Goal: Download file/media

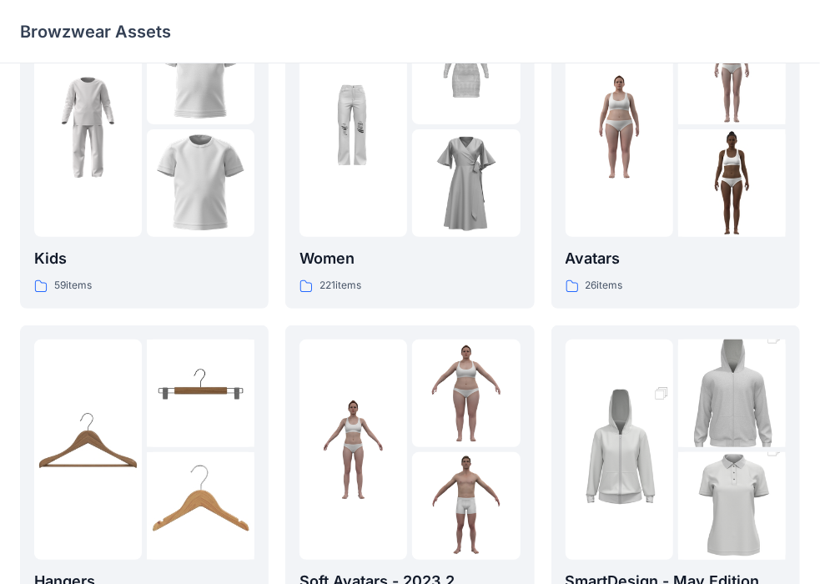
scroll to position [83, 0]
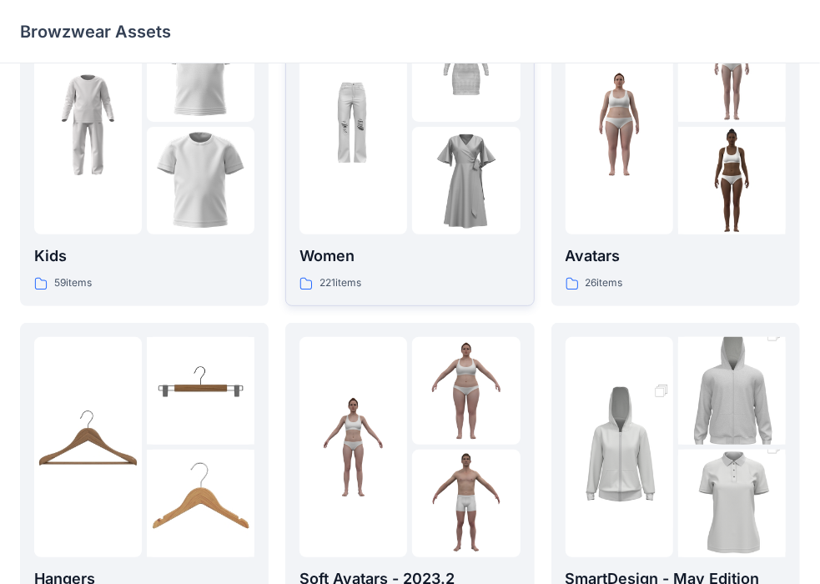
click at [379, 212] on div at bounding box center [353, 124] width 108 height 220
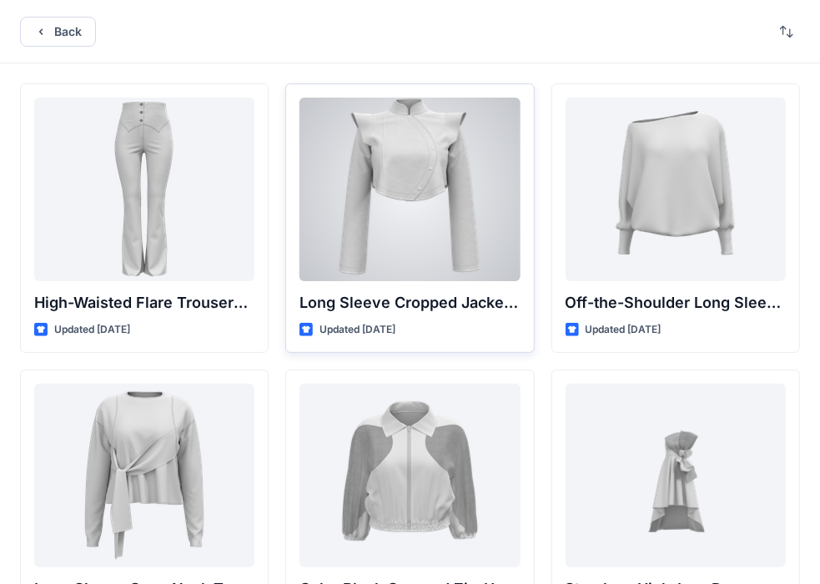
click at [427, 200] on div at bounding box center [409, 189] width 220 height 183
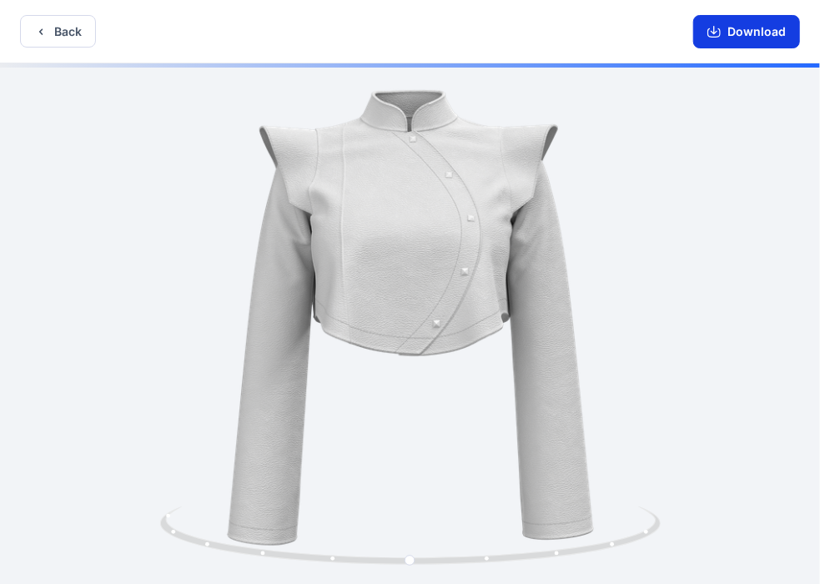
click at [744, 34] on button "Download" at bounding box center [746, 31] width 107 height 33
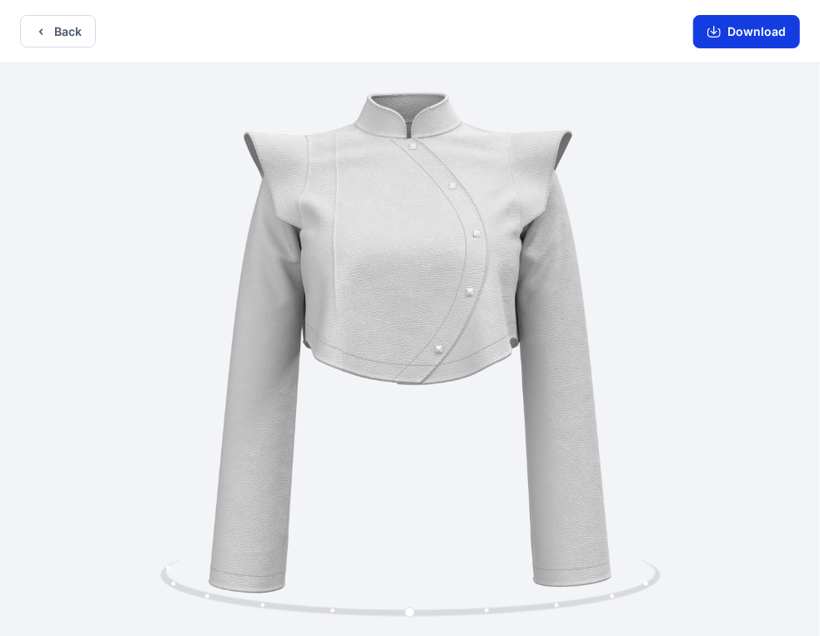
click at [722, 28] on button "Download" at bounding box center [746, 31] width 107 height 33
